Goal: Check status: Check status

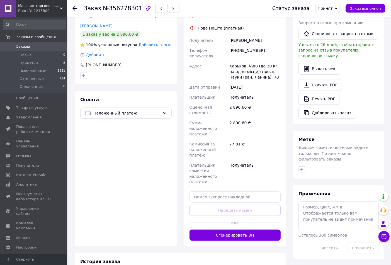
scroll to position [138, 0]
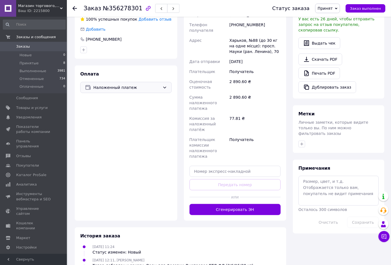
click at [113, 90] on span "Наложенный платеж" at bounding box center [126, 87] width 67 height 6
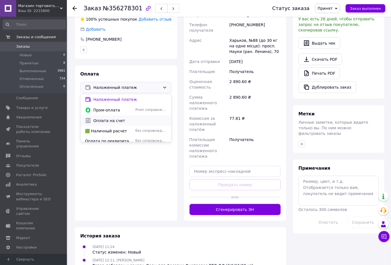
click at [123, 123] on span "Оплата на счет" at bounding box center [129, 121] width 73 height 6
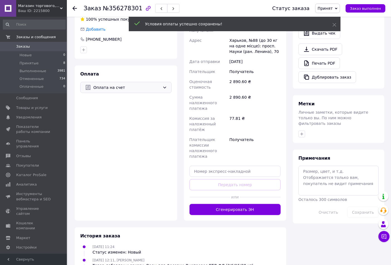
scroll to position [41, 0]
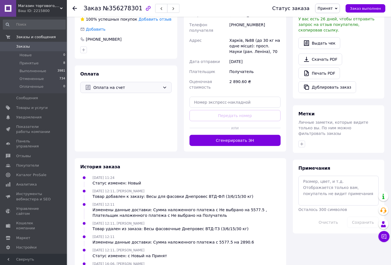
click at [137, 90] on span "Оплата на счет" at bounding box center [126, 87] width 67 height 6
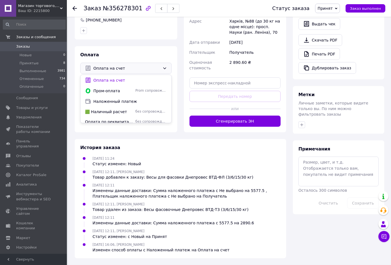
scroll to position [200, 0]
click at [133, 132] on div "Оплата Оплата на счет Оплата на счет Пром-оплата Prom сопровождает покупку Нало…" at bounding box center [126, 89] width 102 height 86
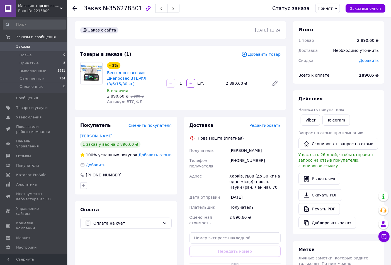
scroll to position [0, 0]
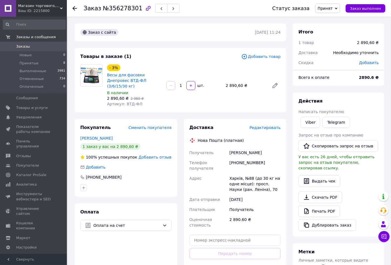
click at [320, 9] on span "Принят" at bounding box center [324, 8] width 15 height 4
click at [326, 24] on li "Выполнен" at bounding box center [330, 19] width 30 height 8
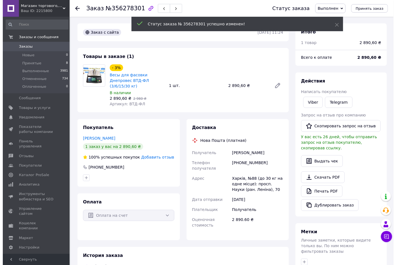
scroll to position [63, 0]
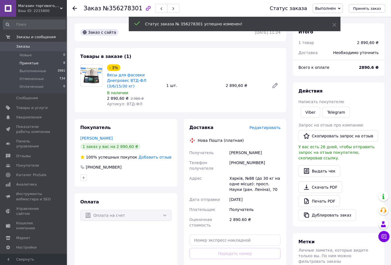
click at [22, 62] on span "Принятые" at bounding box center [28, 63] width 19 height 5
